Goal: Task Accomplishment & Management: Manage account settings

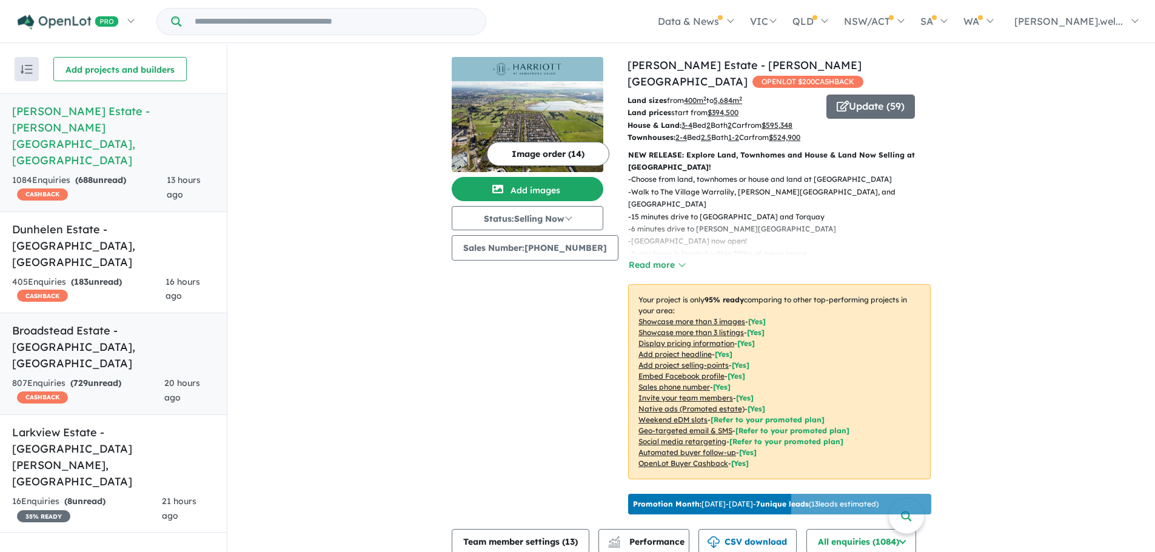
click at [123, 377] on div "807 Enquir ies ( 729 unread) CASHBACK" at bounding box center [88, 391] width 152 height 29
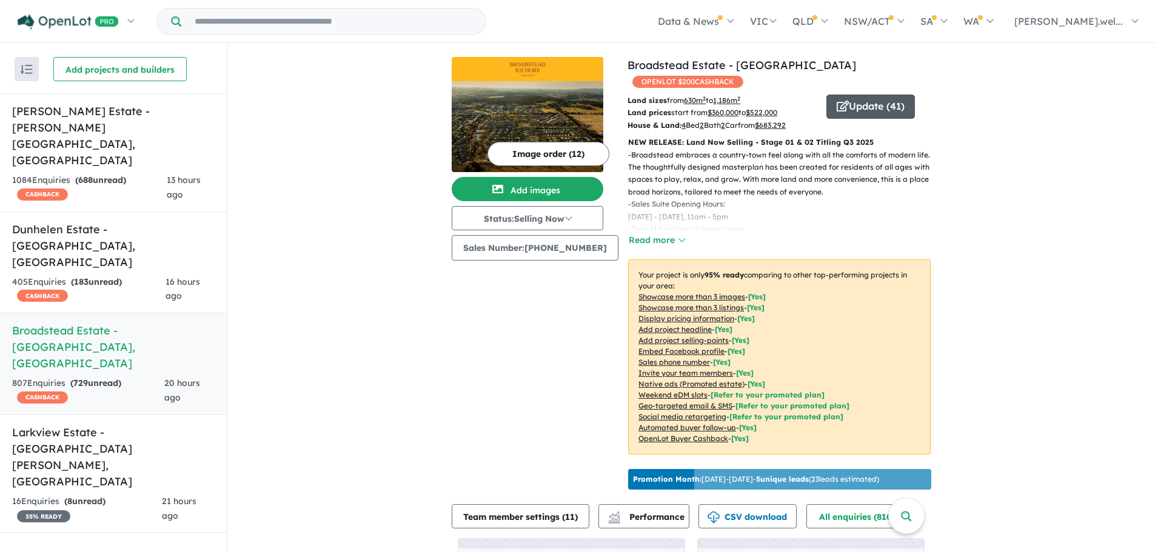
click at [863, 95] on button "Update ( 41 )" at bounding box center [871, 107] width 89 height 24
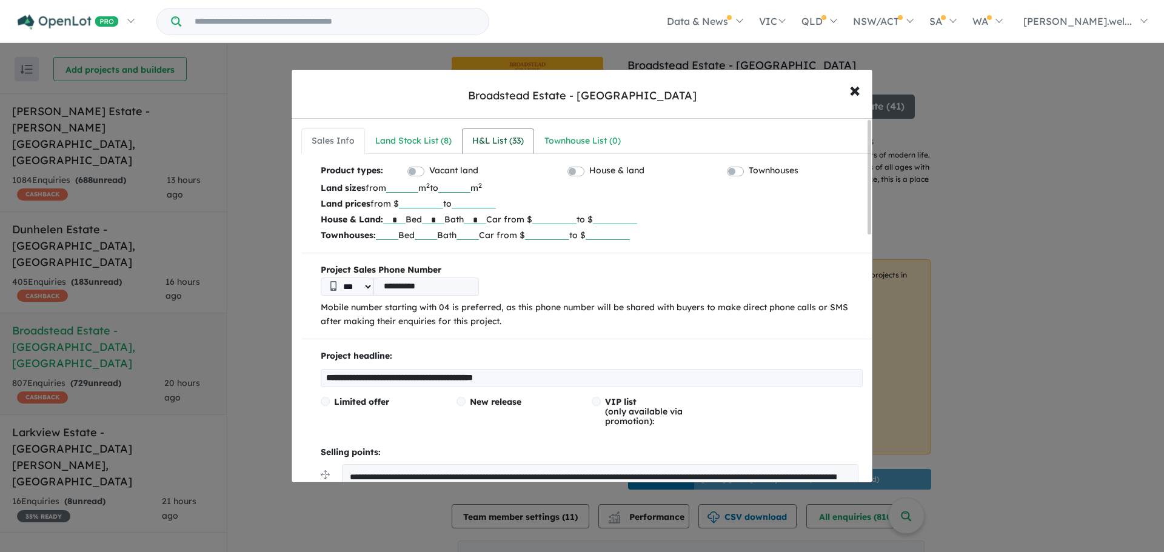
click at [483, 143] on div "H&L List ( 33 )" at bounding box center [498, 141] width 52 height 15
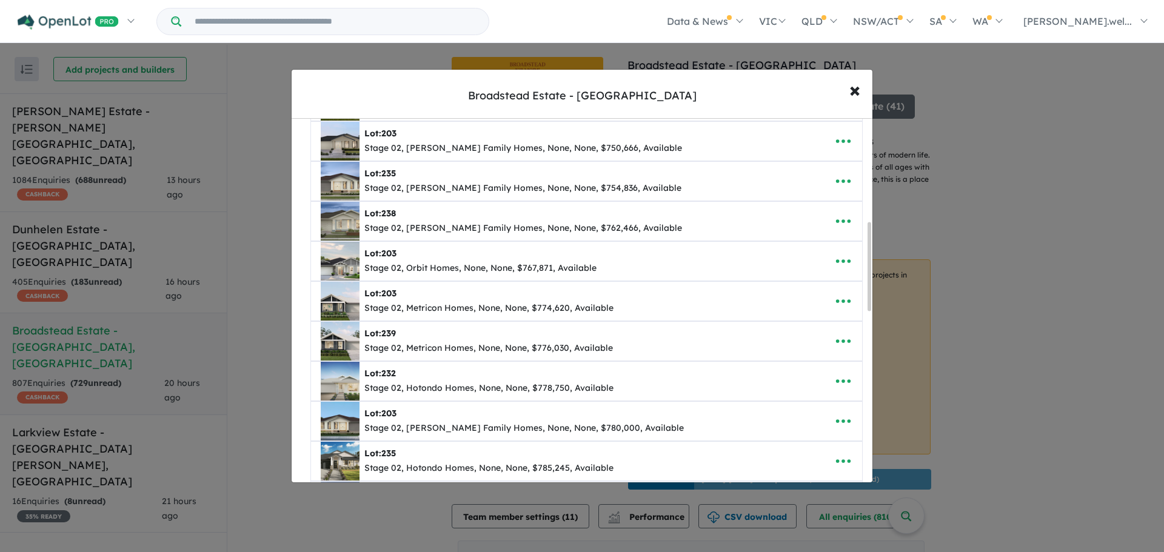
scroll to position [424, 0]
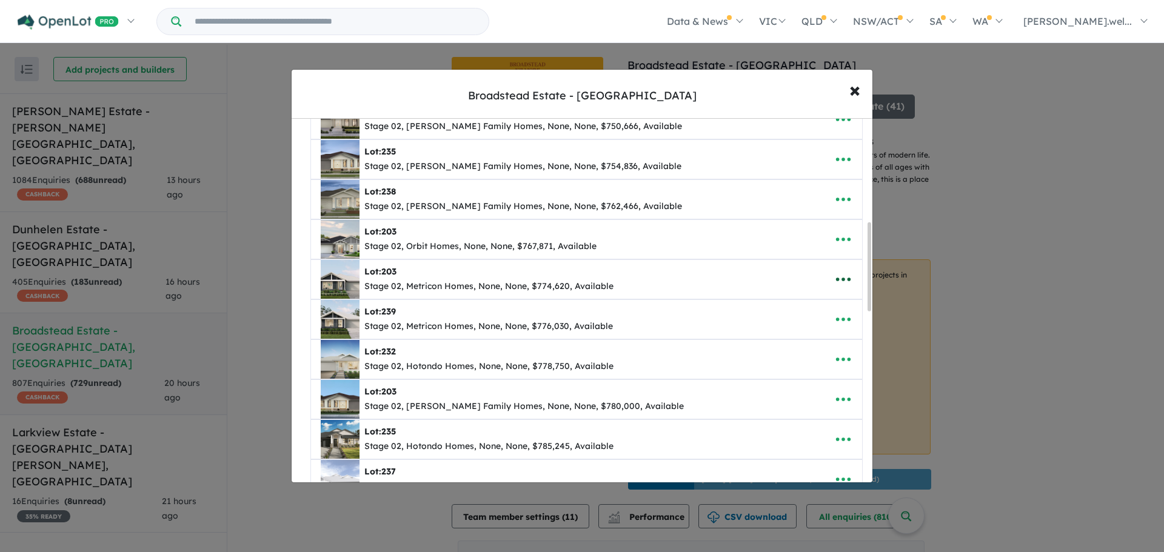
click at [839, 278] on icon "button" at bounding box center [843, 279] width 18 height 18
click at [820, 334] on link "Remove" at bounding box center [817, 337] width 90 height 28
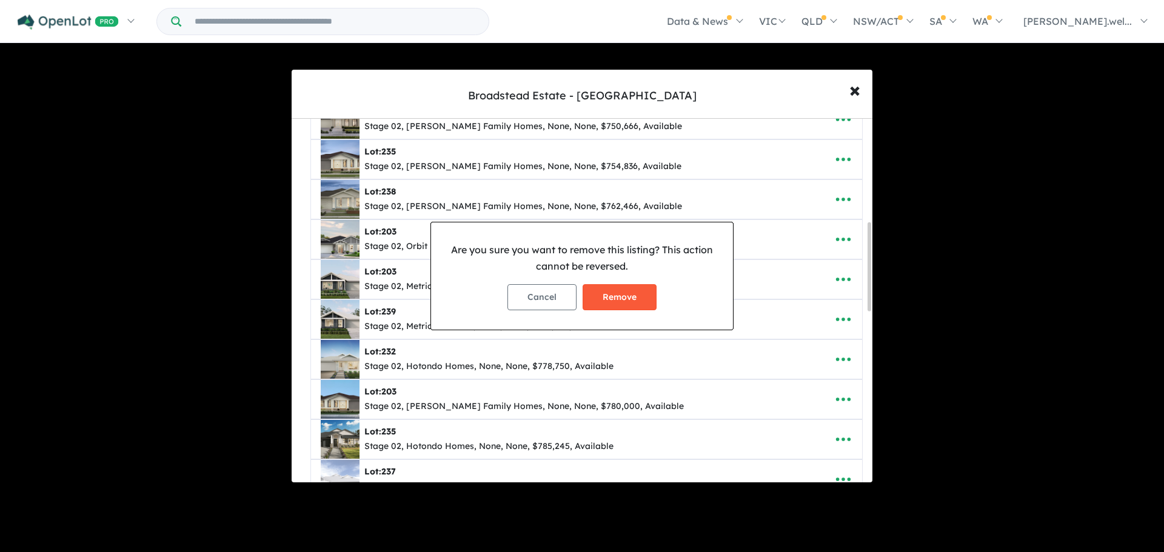
click at [642, 291] on button "Remove" at bounding box center [620, 297] width 74 height 26
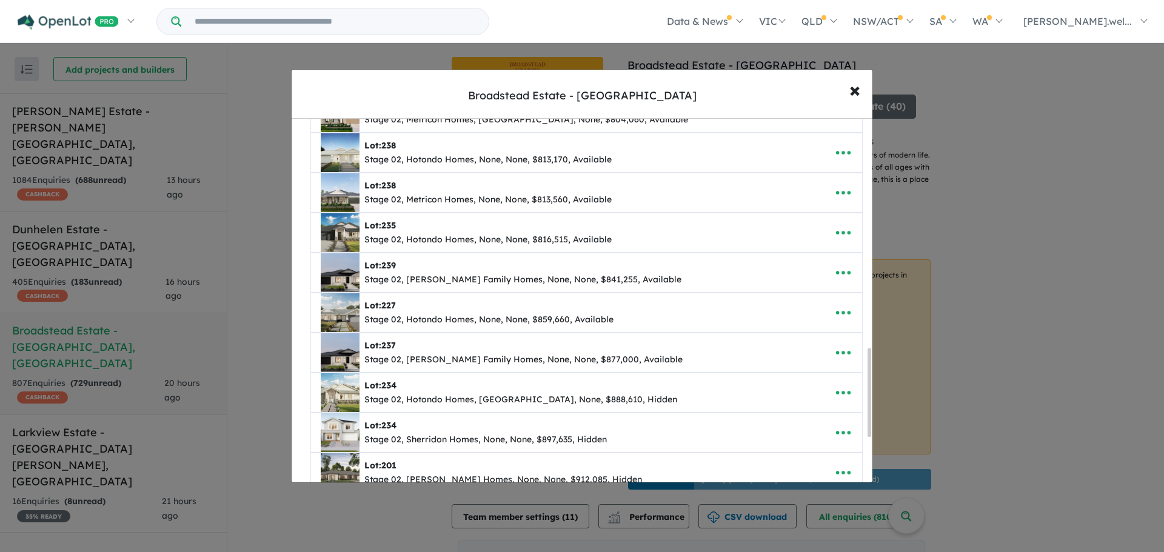
scroll to position [944, 0]
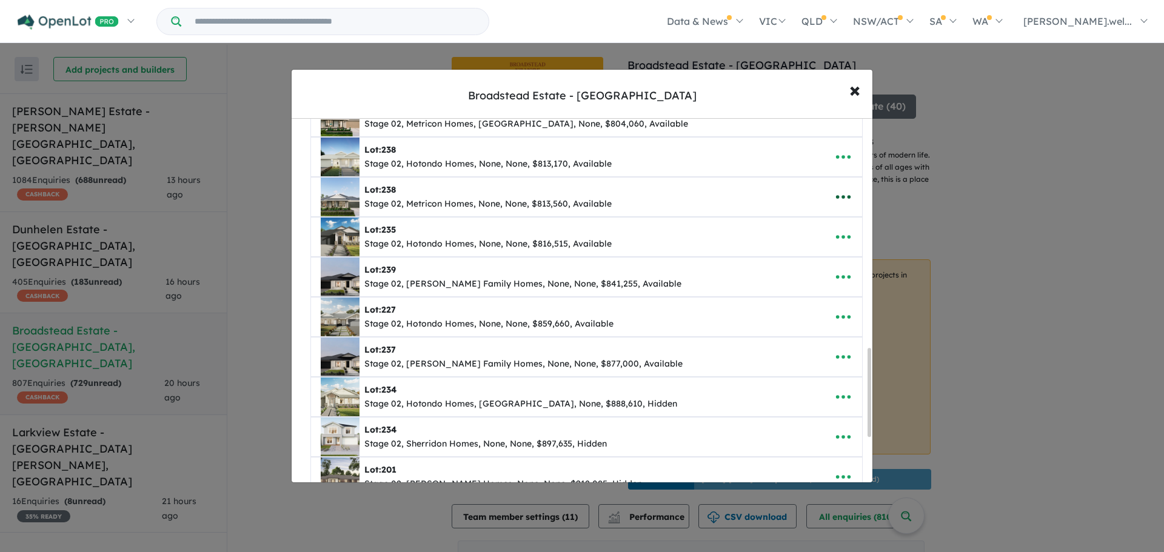
click at [844, 193] on icon "button" at bounding box center [843, 197] width 18 height 18
click at [835, 250] on link "Remove" at bounding box center [817, 255] width 90 height 28
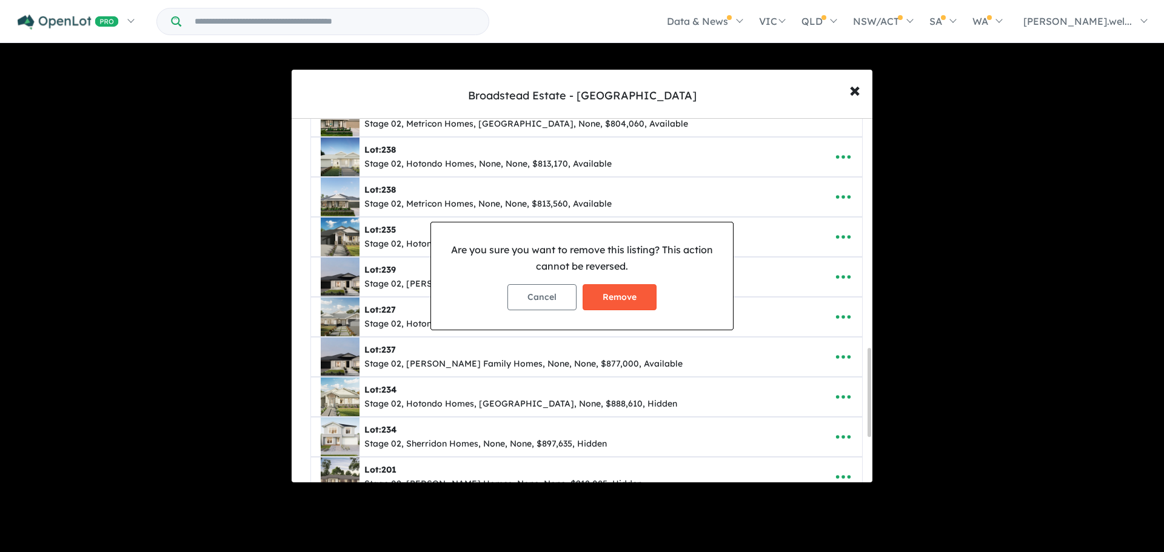
click at [631, 301] on button "Remove" at bounding box center [620, 297] width 74 height 26
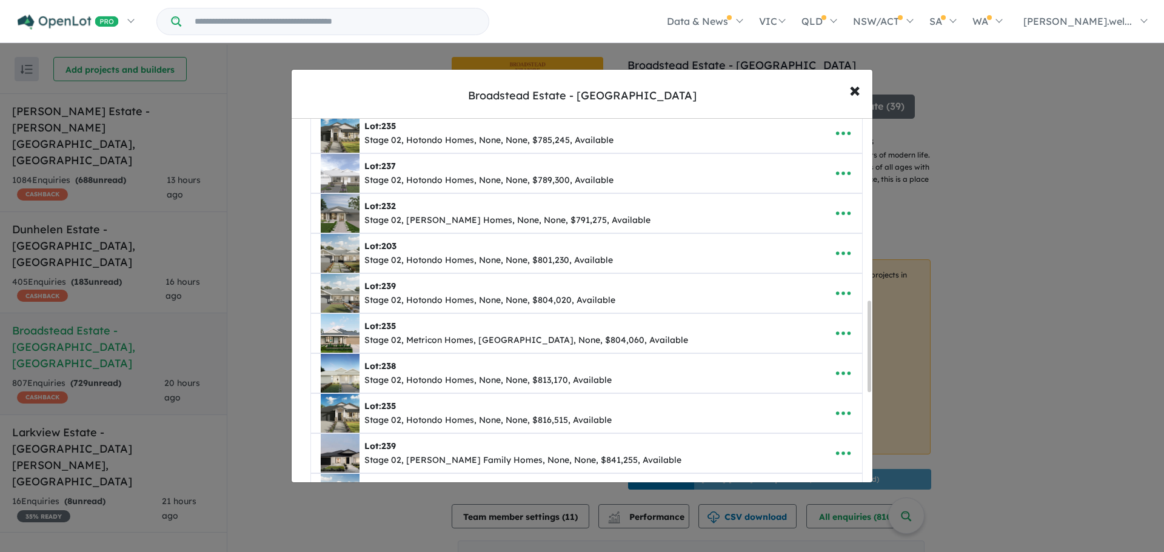
scroll to position [788, 0]
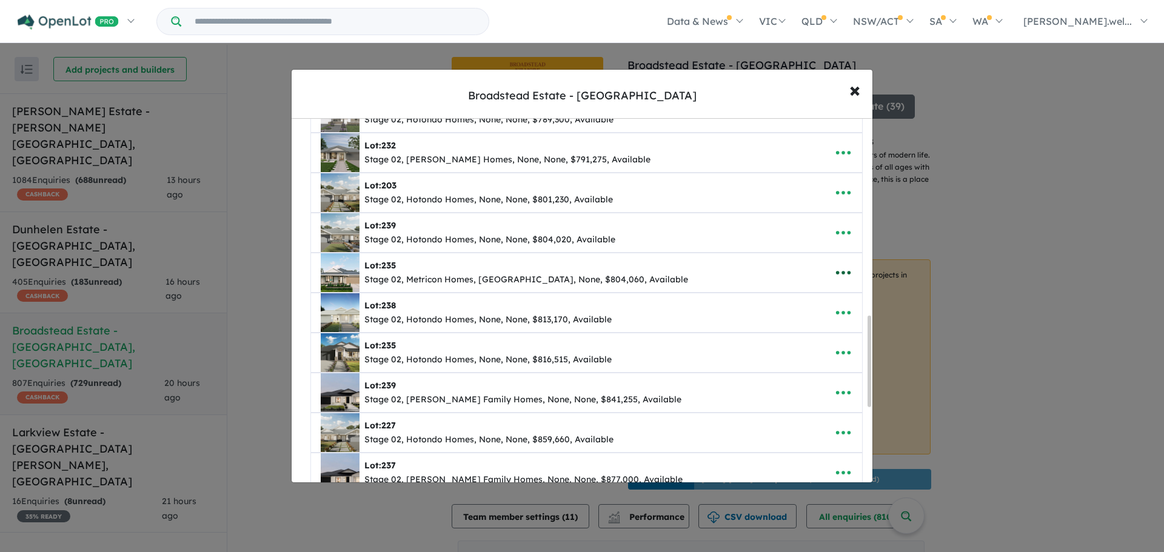
click at [841, 273] on icon "button" at bounding box center [843, 273] width 18 height 18
click at [788, 330] on link "Remove" at bounding box center [817, 331] width 90 height 28
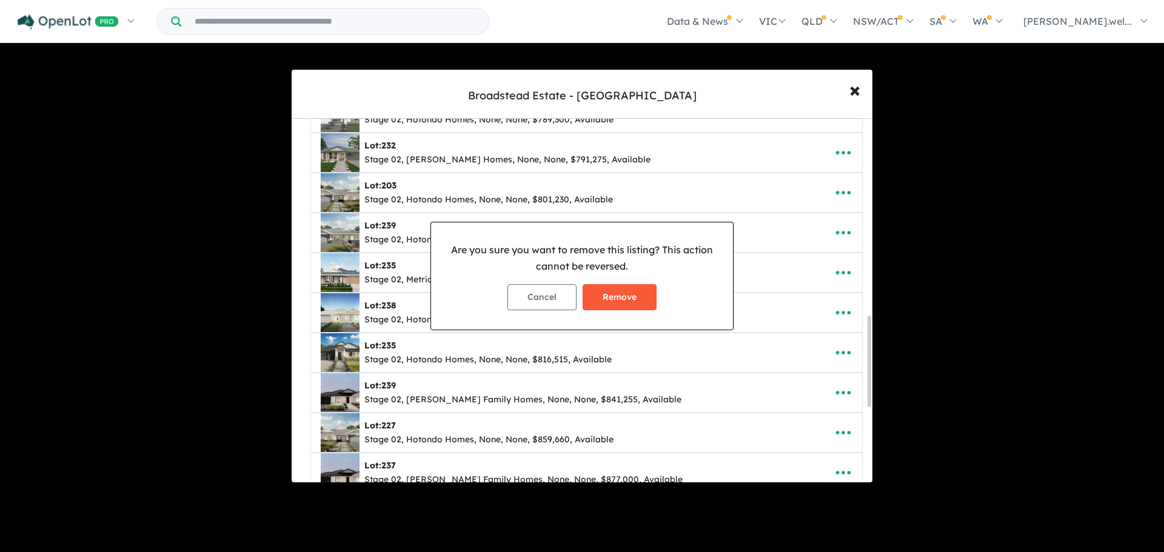
click at [616, 302] on button "Remove" at bounding box center [620, 297] width 74 height 26
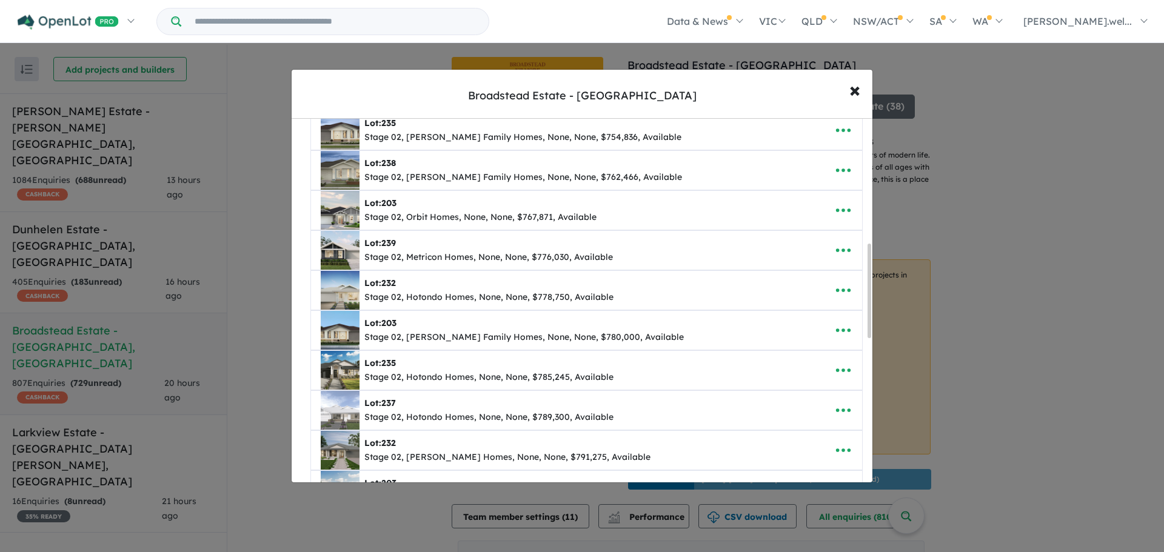
scroll to position [485, 0]
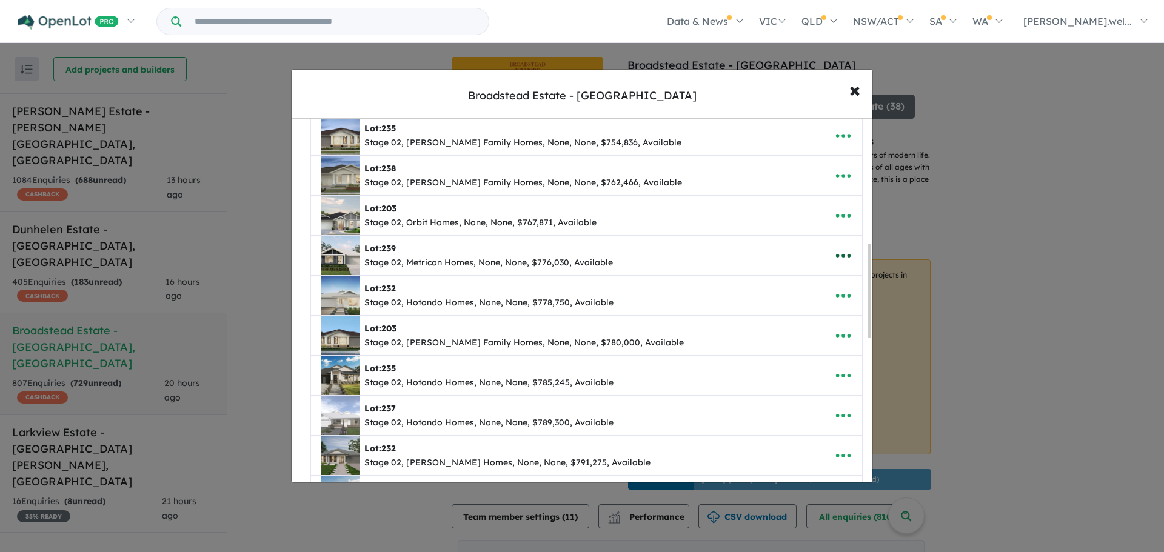
click at [841, 260] on icon "button" at bounding box center [843, 256] width 18 height 18
click at [804, 312] on link "Remove" at bounding box center [817, 314] width 90 height 28
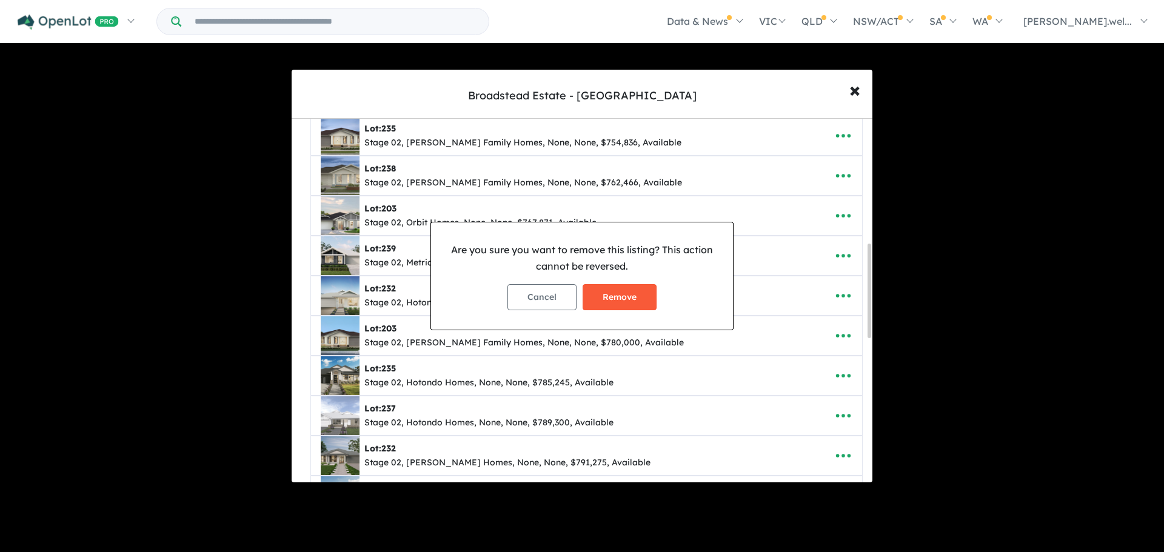
click at [640, 295] on button "Remove" at bounding box center [620, 297] width 74 height 26
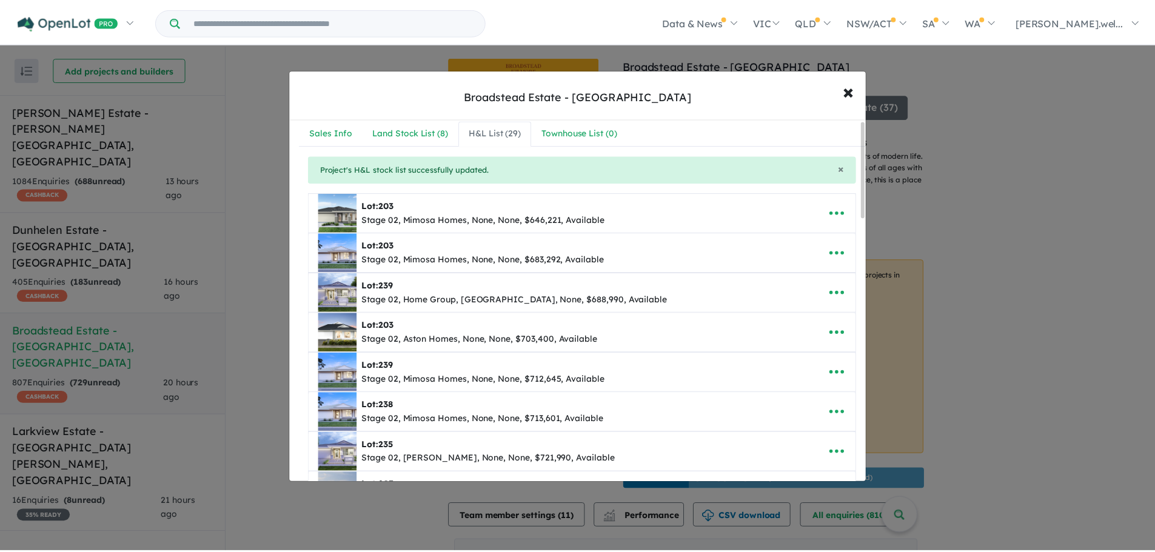
scroll to position [0, 0]
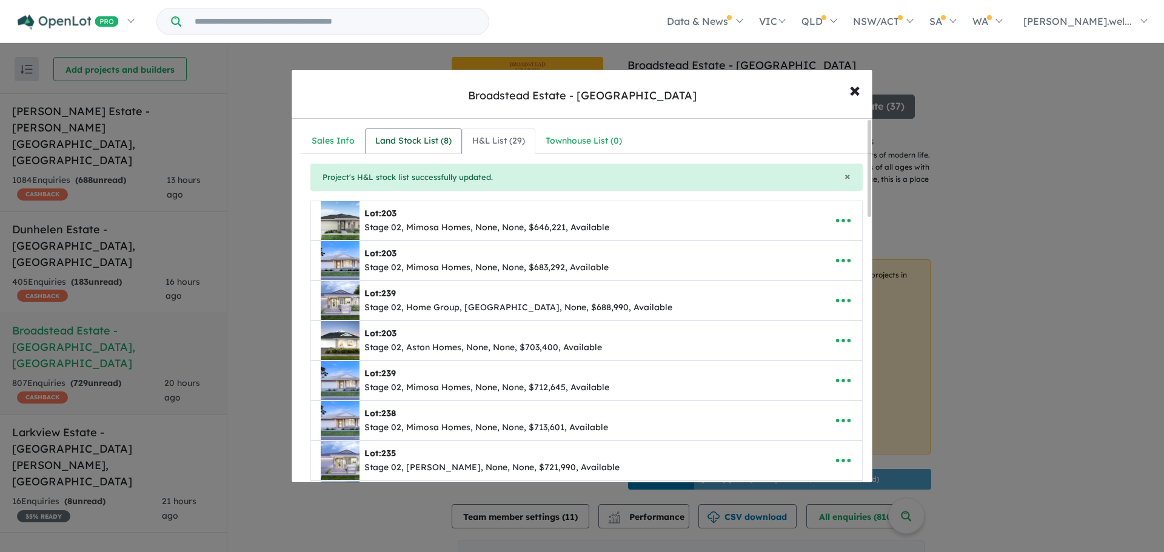
click at [415, 143] on div "Land Stock List ( 8 )" at bounding box center [413, 141] width 76 height 15
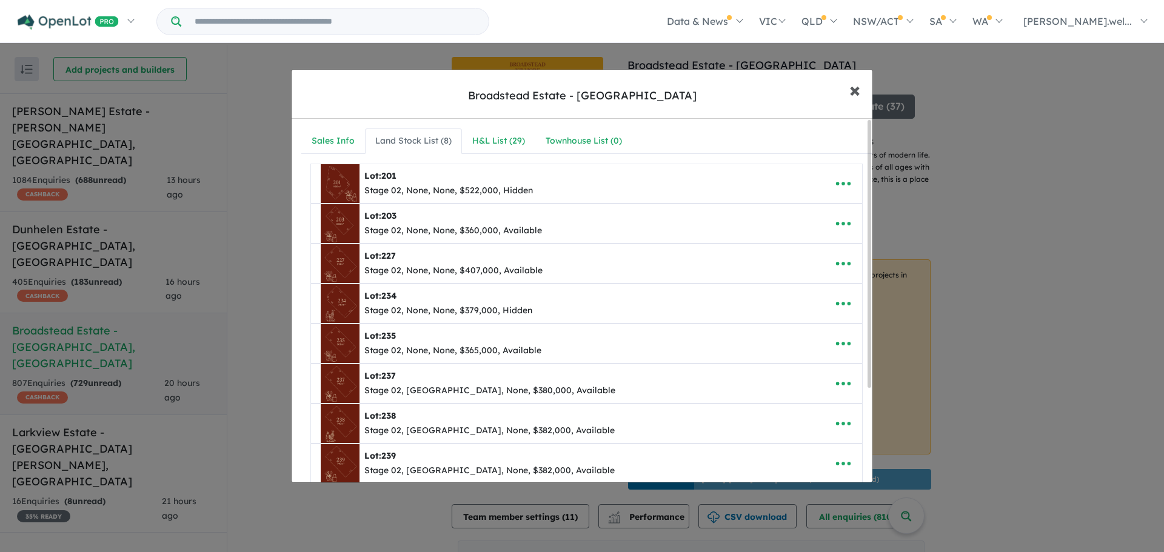
click at [853, 93] on span "×" at bounding box center [855, 89] width 11 height 26
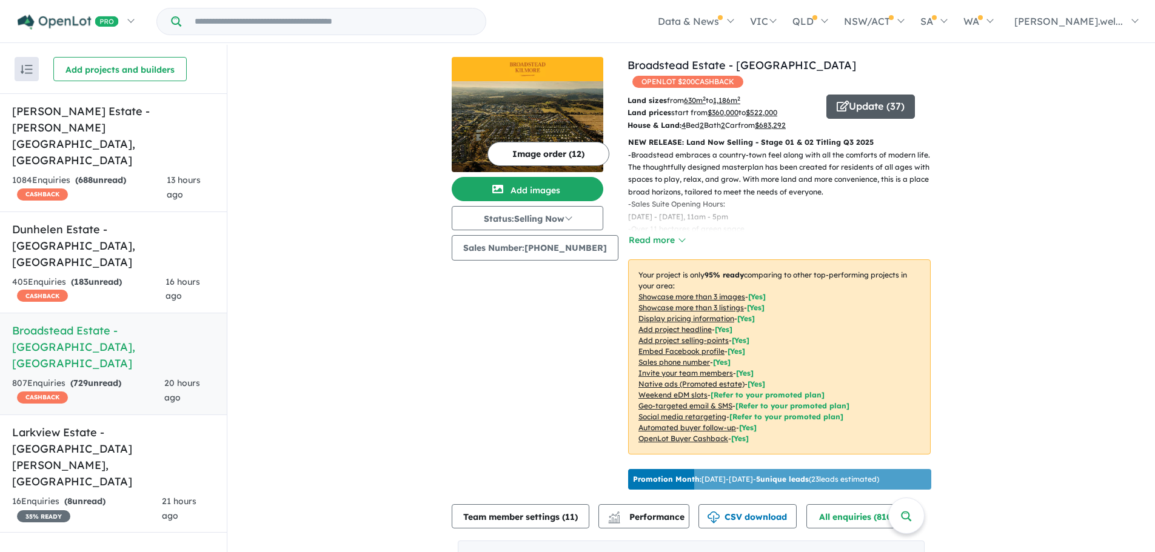
click at [877, 95] on button "Update ( 37 )" at bounding box center [871, 107] width 89 height 24
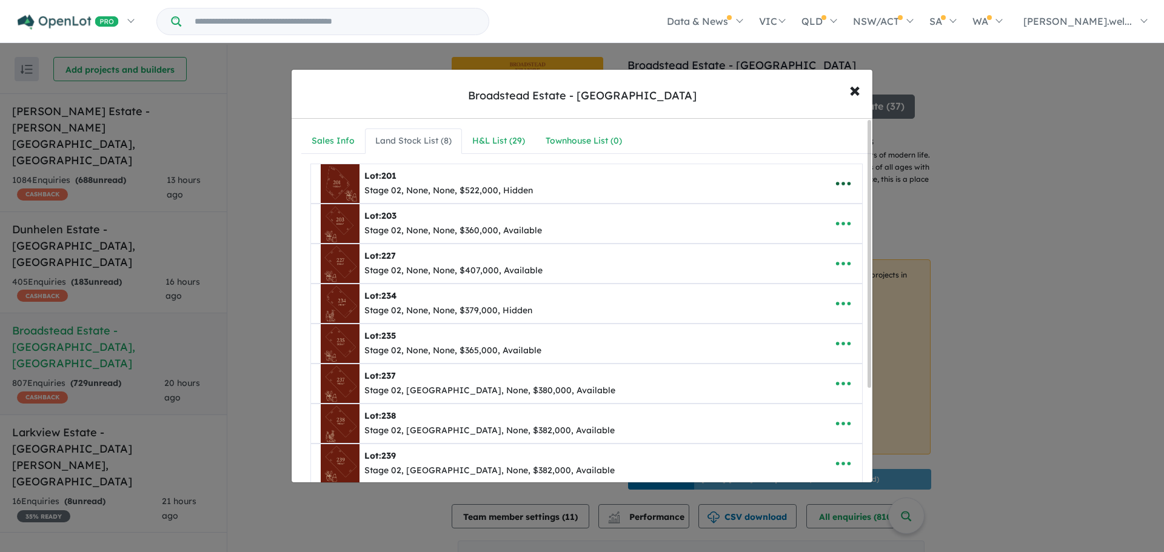
click at [839, 189] on icon "button" at bounding box center [843, 184] width 18 height 18
click at [819, 246] on link "Remove" at bounding box center [817, 241] width 90 height 28
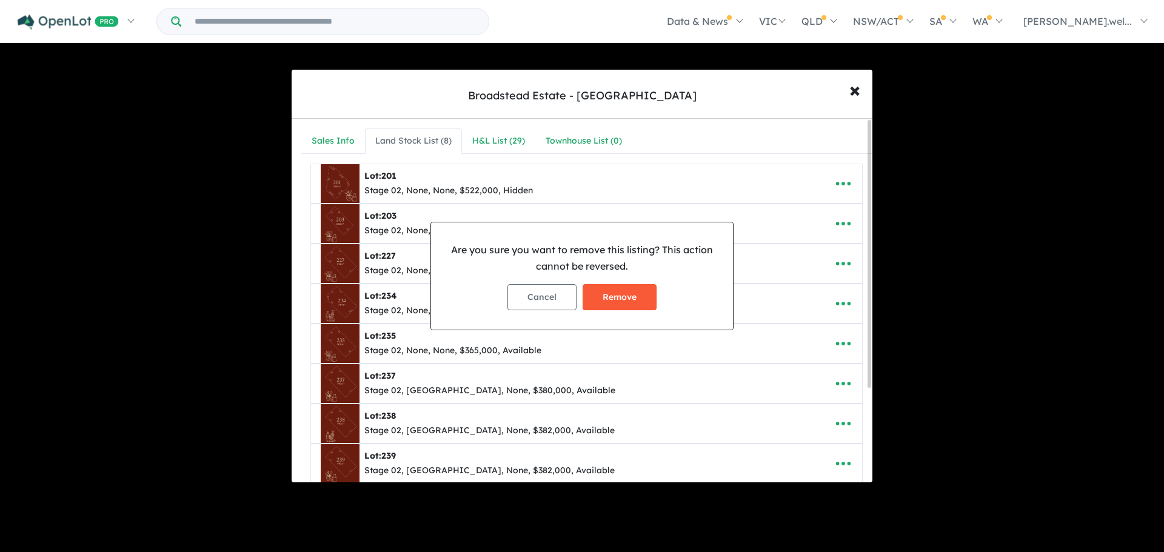
click at [640, 296] on button "Remove" at bounding box center [620, 297] width 74 height 26
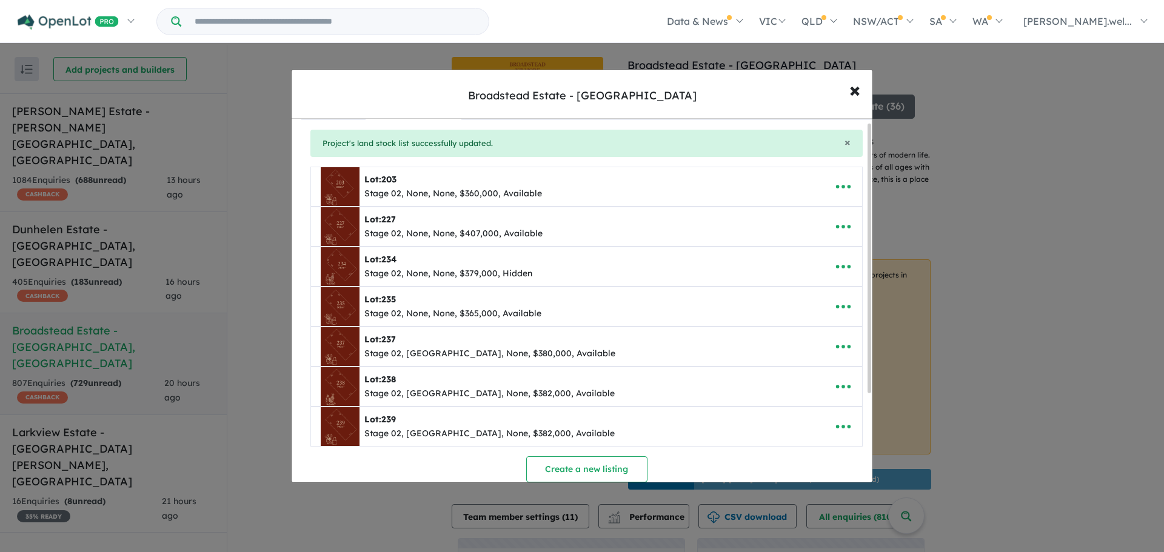
scroll to position [4, 0]
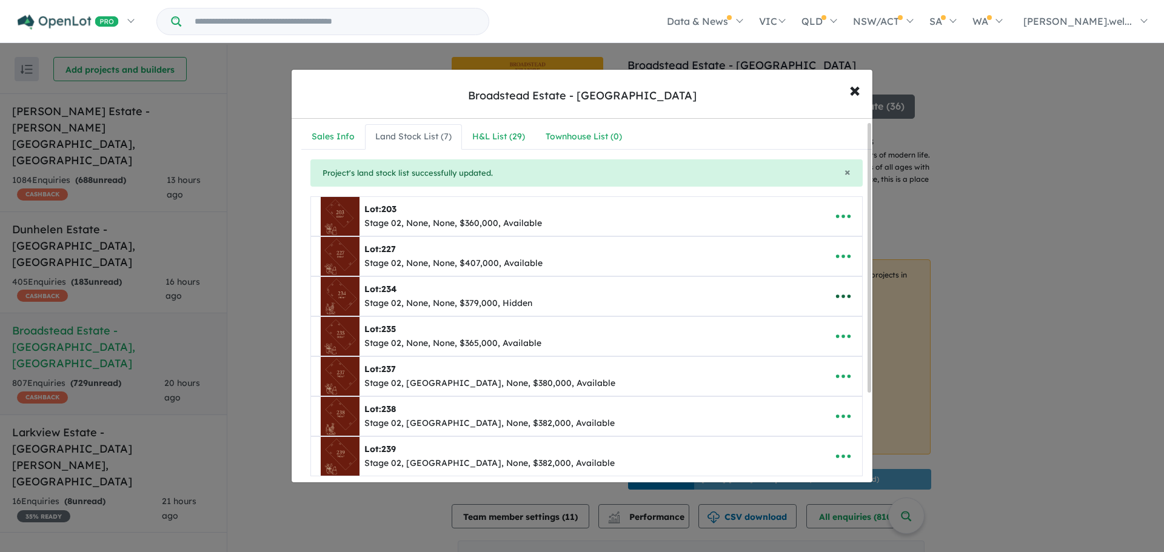
click at [838, 298] on icon "button" at bounding box center [843, 297] width 15 height 4
click at [837, 355] on link "Remove" at bounding box center [817, 354] width 90 height 28
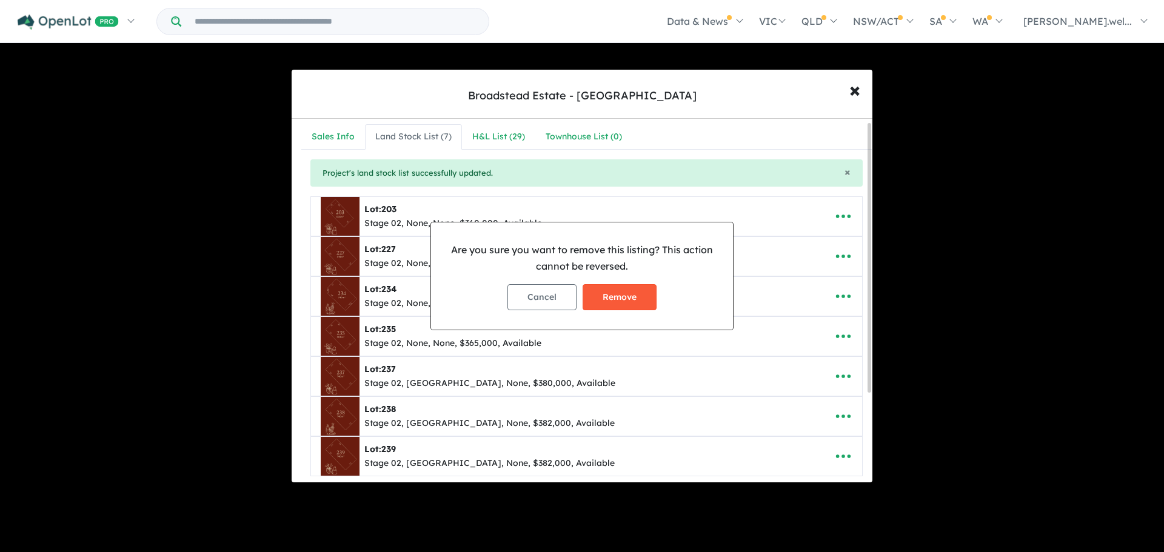
click at [607, 295] on button "Remove" at bounding box center [620, 297] width 74 height 26
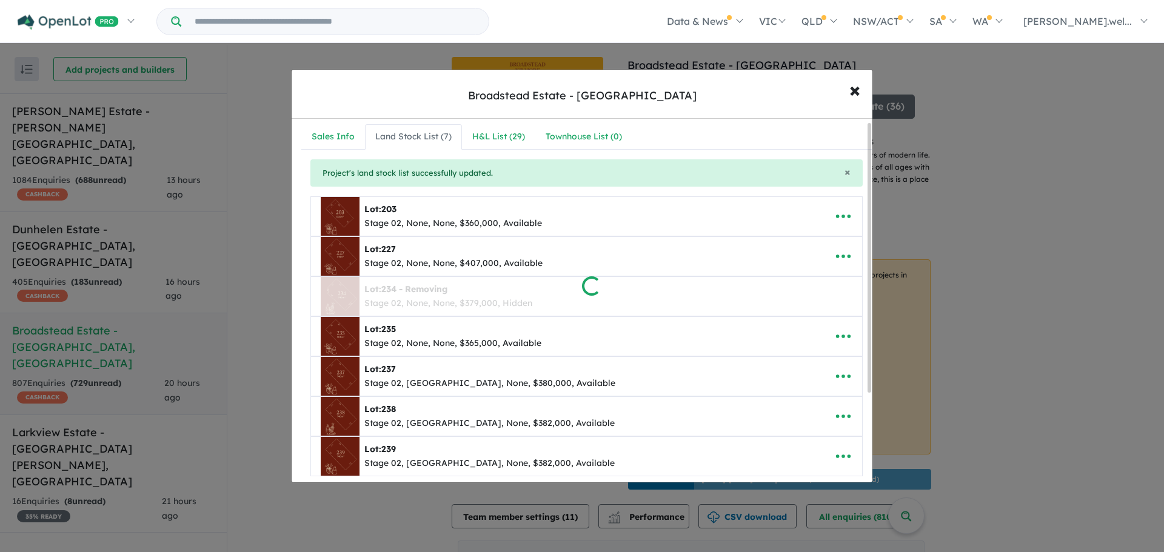
scroll to position [0, 0]
